Goal: Use online tool/utility: Utilize a website feature to perform a specific function

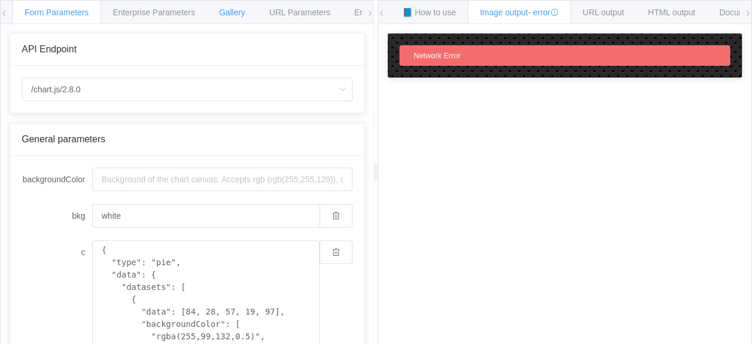
click at [236, 12] on span "Gallery" at bounding box center [232, 12] width 26 height 9
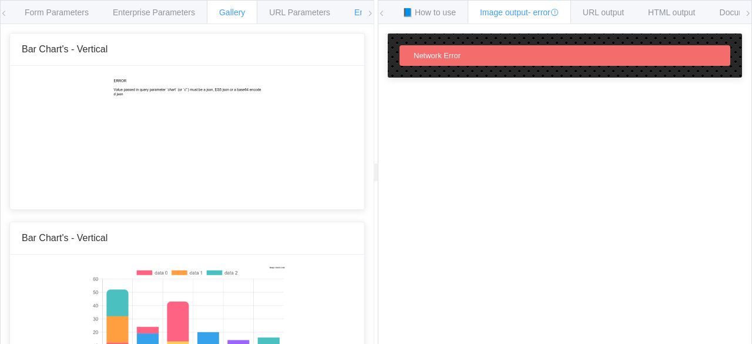
click at [357, 8] on span "Environments" at bounding box center [379, 12] width 51 height 9
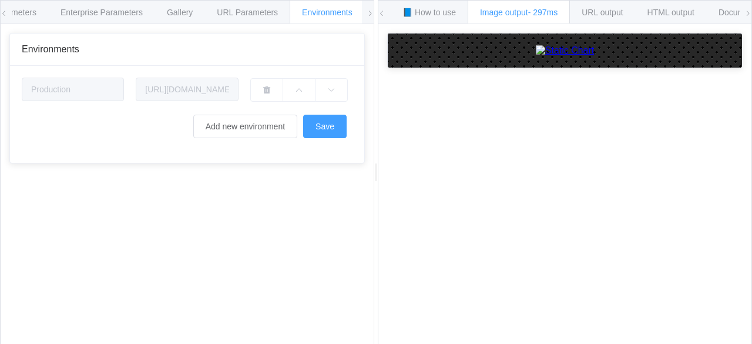
click at [181, 120] on div "Add new environment Save" at bounding box center [184, 127] width 325 height 24
click at [235, 20] on div "URL Parameters" at bounding box center [248, 12] width 86 height 24
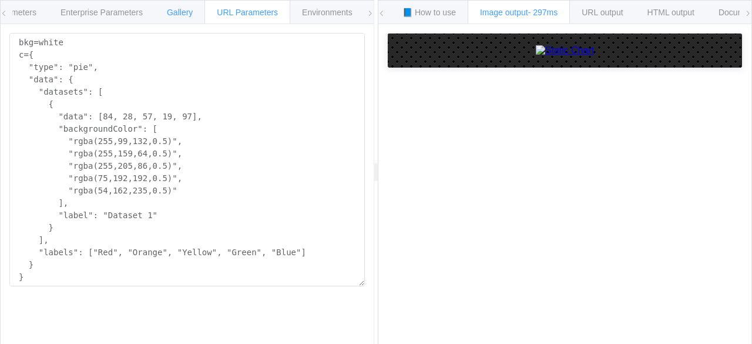
click at [176, 9] on span "Gallery" at bounding box center [180, 12] width 26 height 9
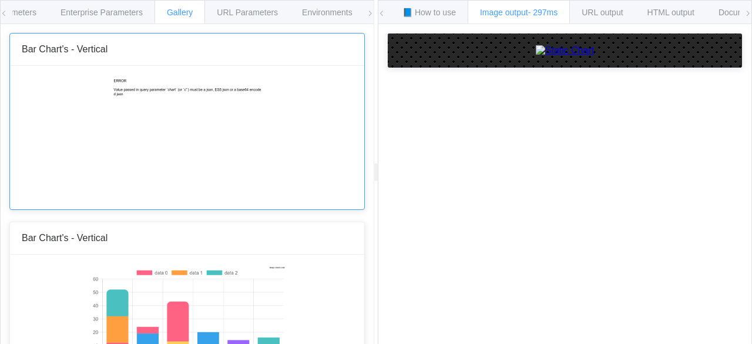
click at [155, 118] on img at bounding box center [187, 137] width 150 height 118
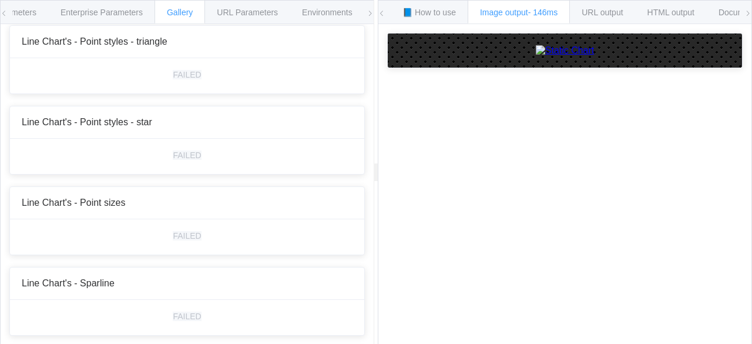
scroll to position [1801, 0]
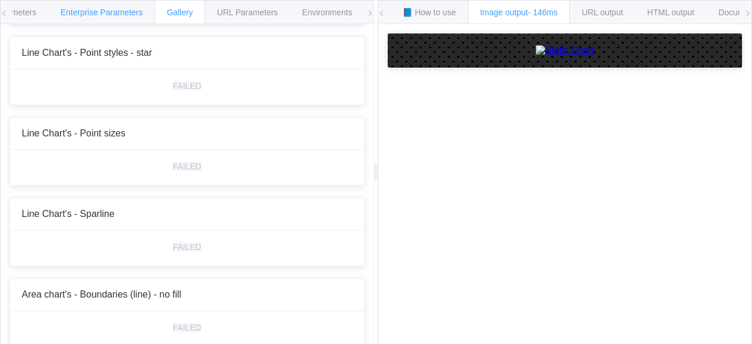
click at [116, 8] on span "Enterprise Parameters" at bounding box center [102, 12] width 82 height 9
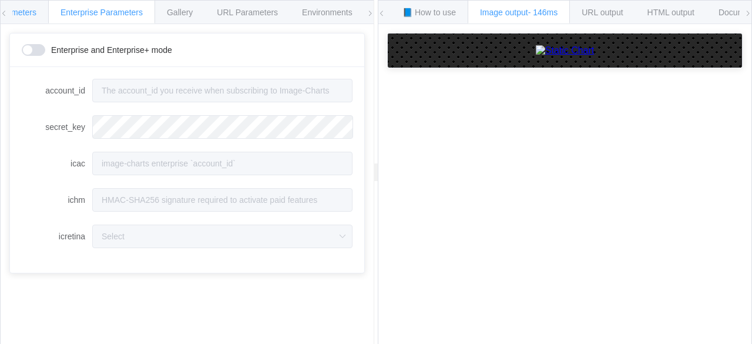
click at [35, 6] on div "Form Parameters" at bounding box center [4, 12] width 89 height 24
